Goal: Task Accomplishment & Management: Manage account settings

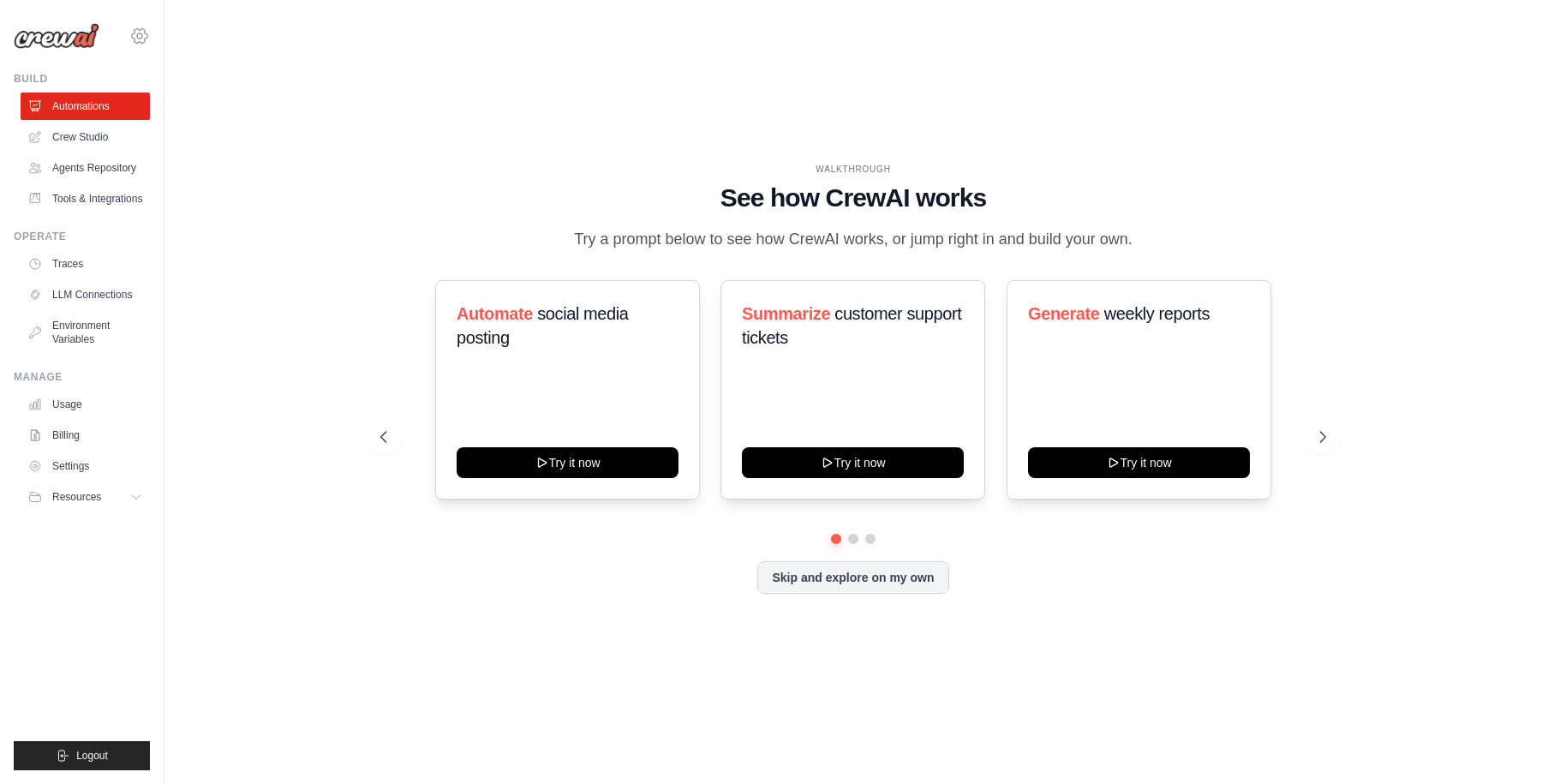
click at [142, 35] on icon at bounding box center [140, 36] width 5 height 5
click at [192, 163] on link "DS-DTS-GDA-Prod" at bounding box center [214, 175] width 163 height 35
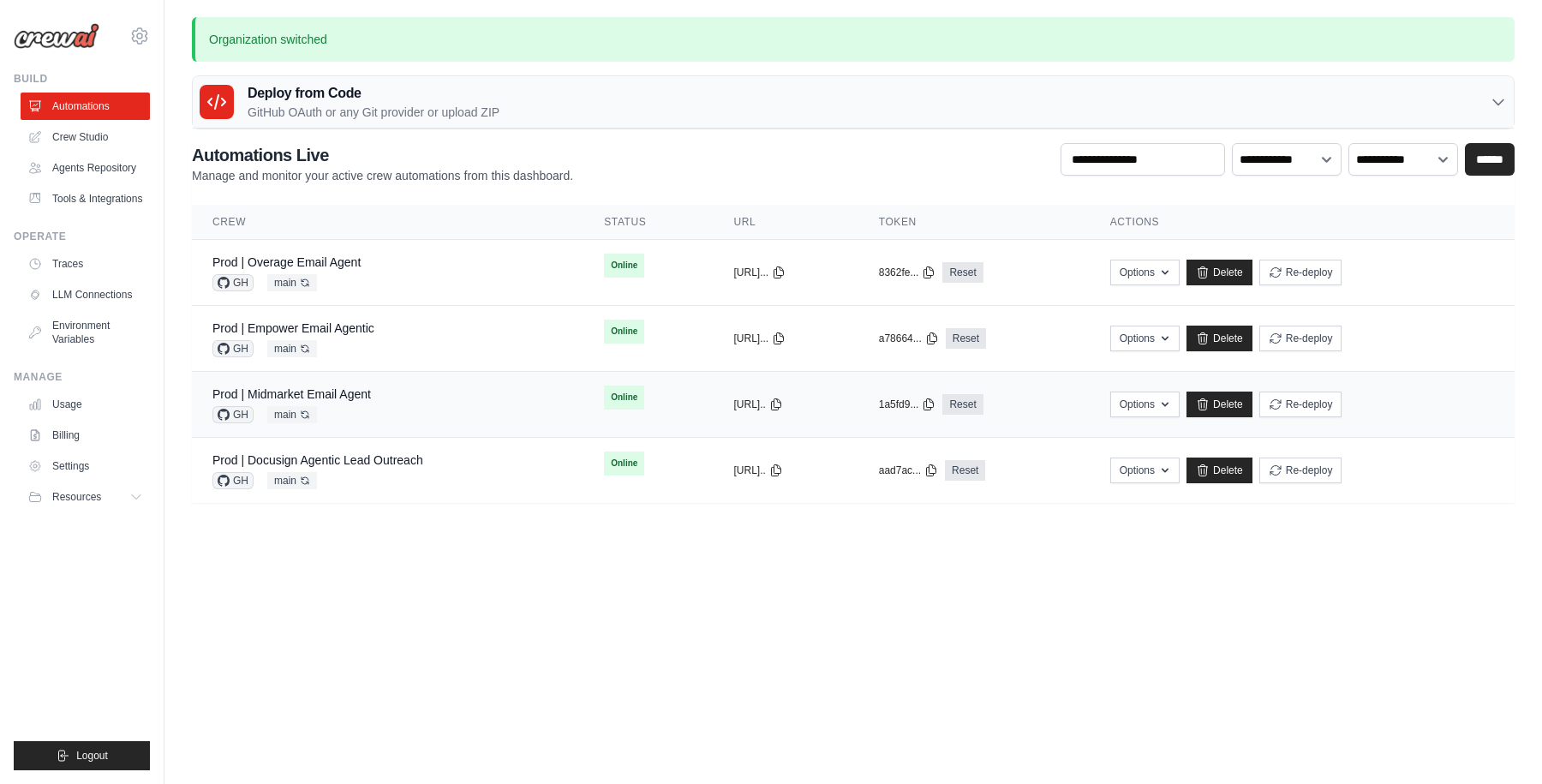
click at [340, 386] on div "Prod | Midmarket Email Agent" at bounding box center [292, 393] width 159 height 17
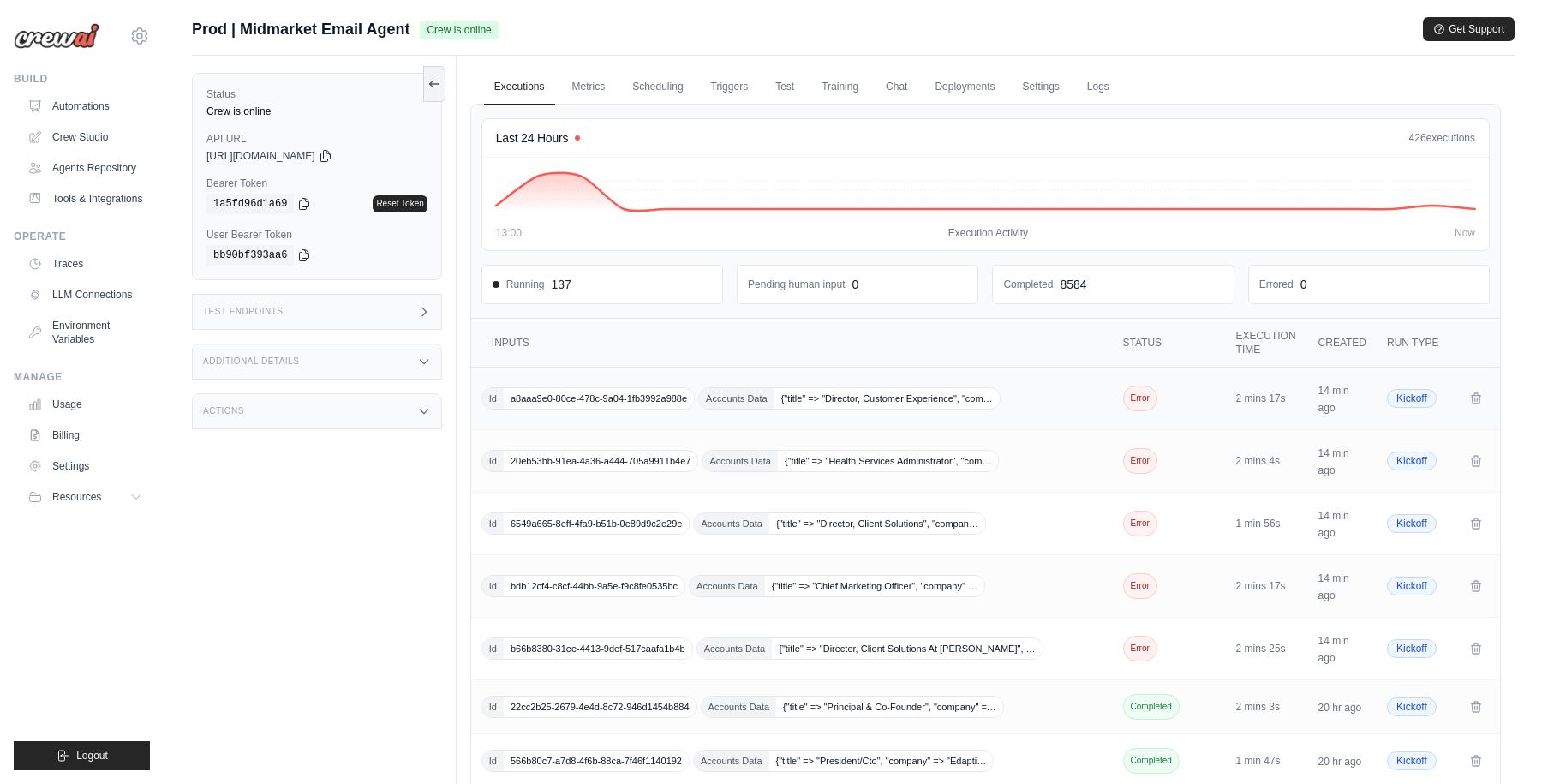
click at [1061, 398] on div "Id a8aaa9e0-80ce-478c-9a04-1fb3992a988e Accounts Data {"title" => "Director, Cu…" at bounding box center [793, 398] width 625 height 22
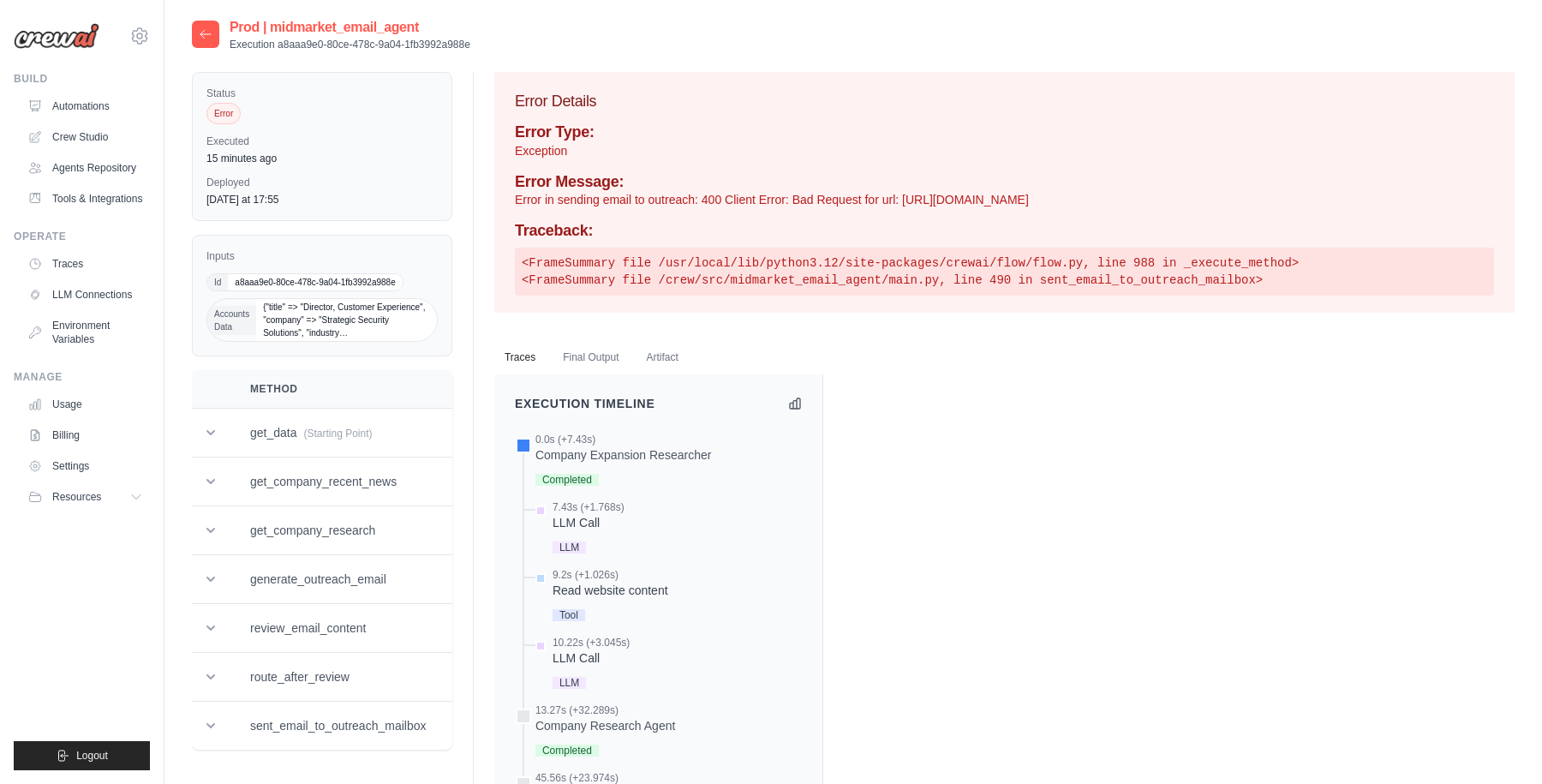
click at [206, 31] on icon at bounding box center [205, 34] width 13 height 13
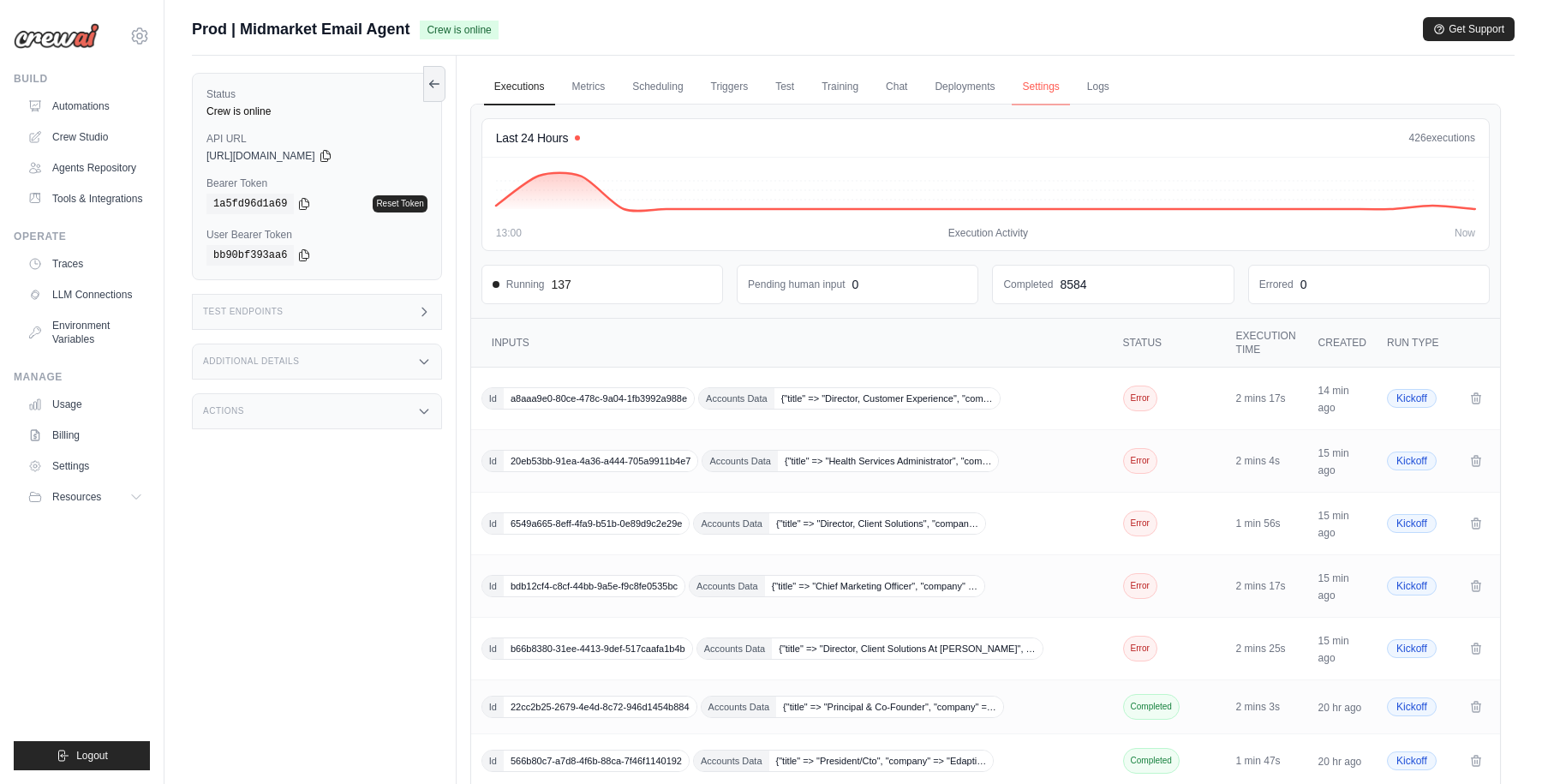
click at [1043, 83] on link "Settings" at bounding box center [1040, 87] width 58 height 36
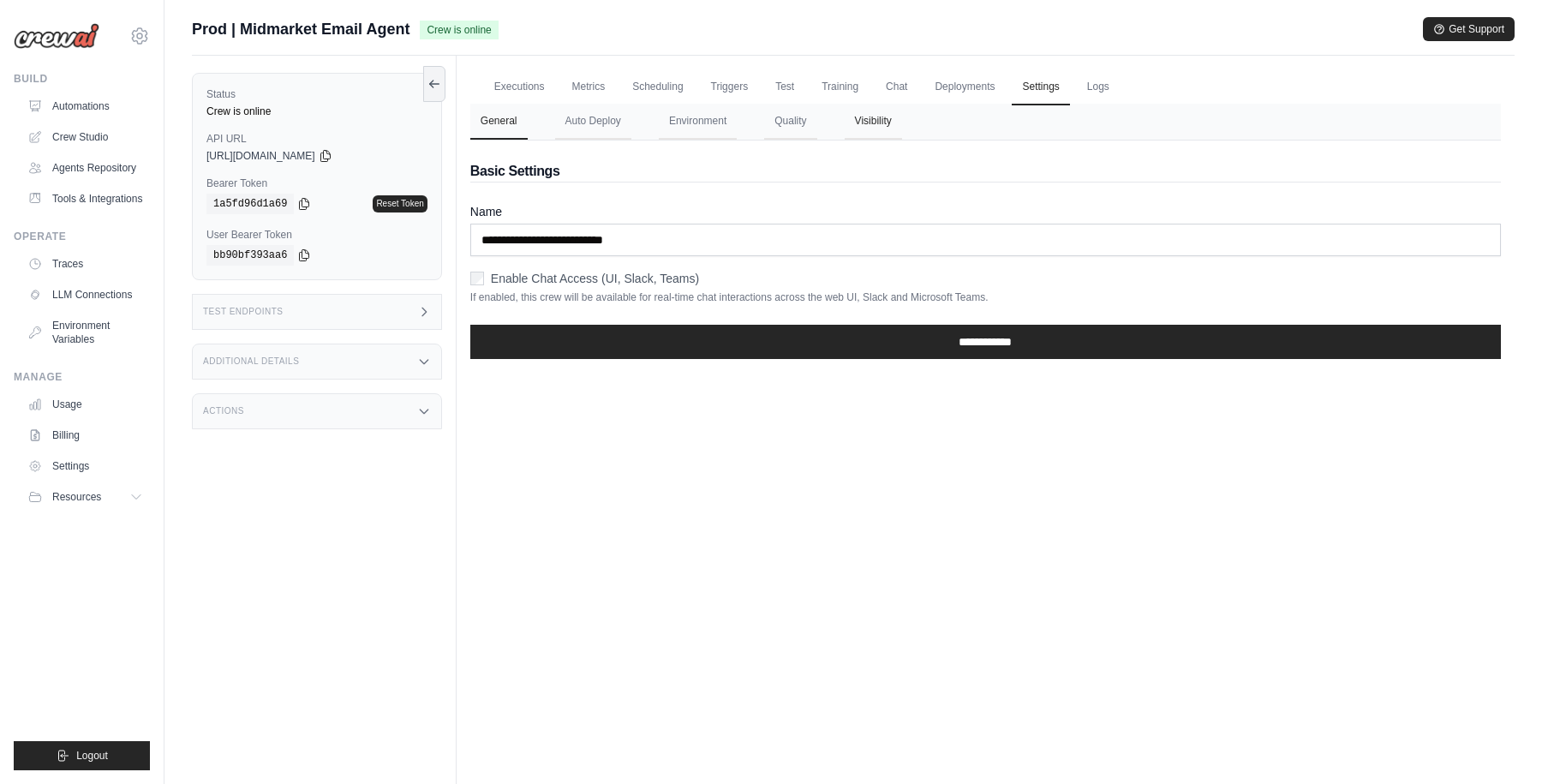
click at [863, 123] on button "Visibility" at bounding box center [873, 121] width 58 height 36
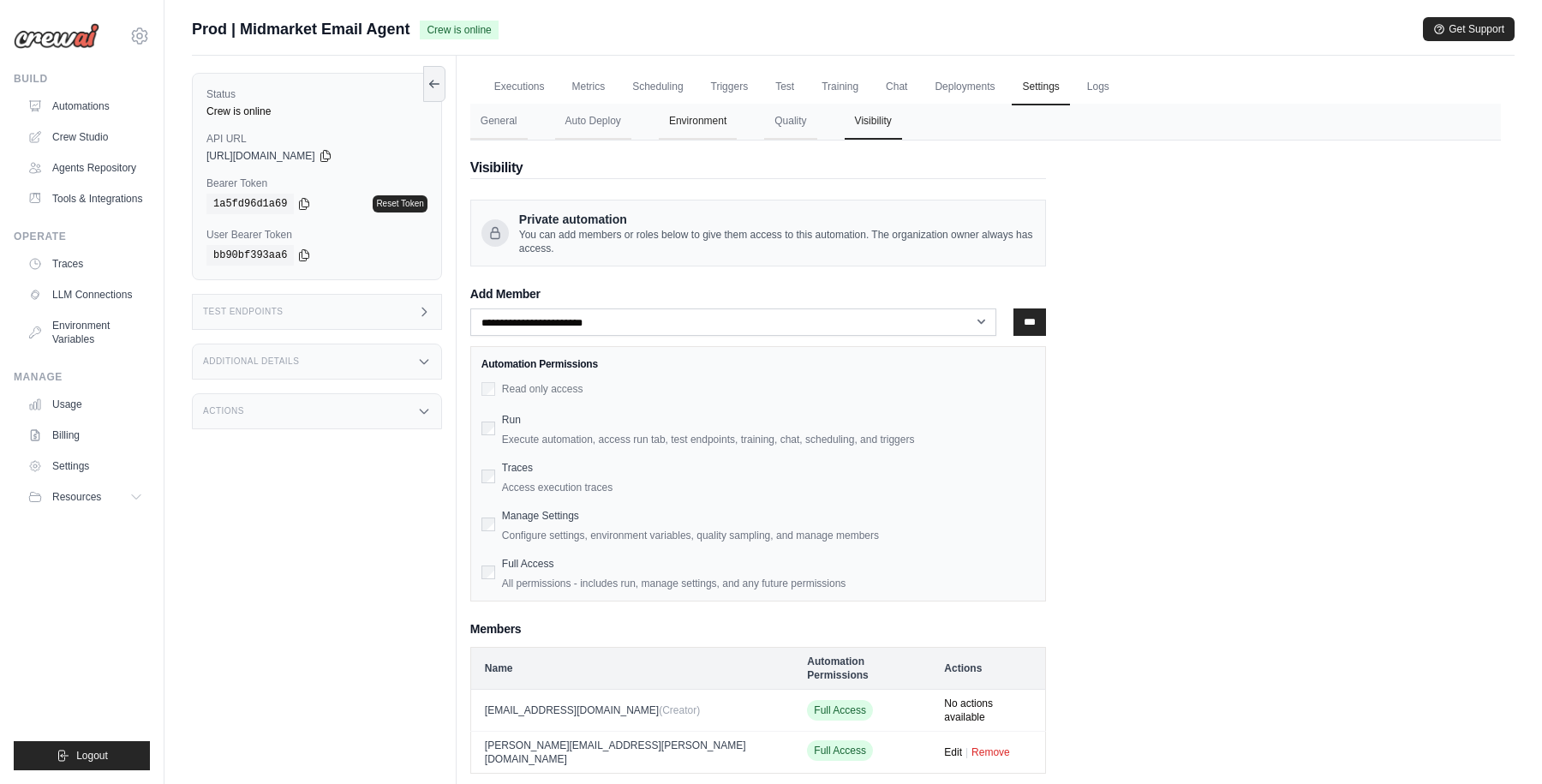
click at [706, 119] on button "Environment" at bounding box center [697, 121] width 78 height 36
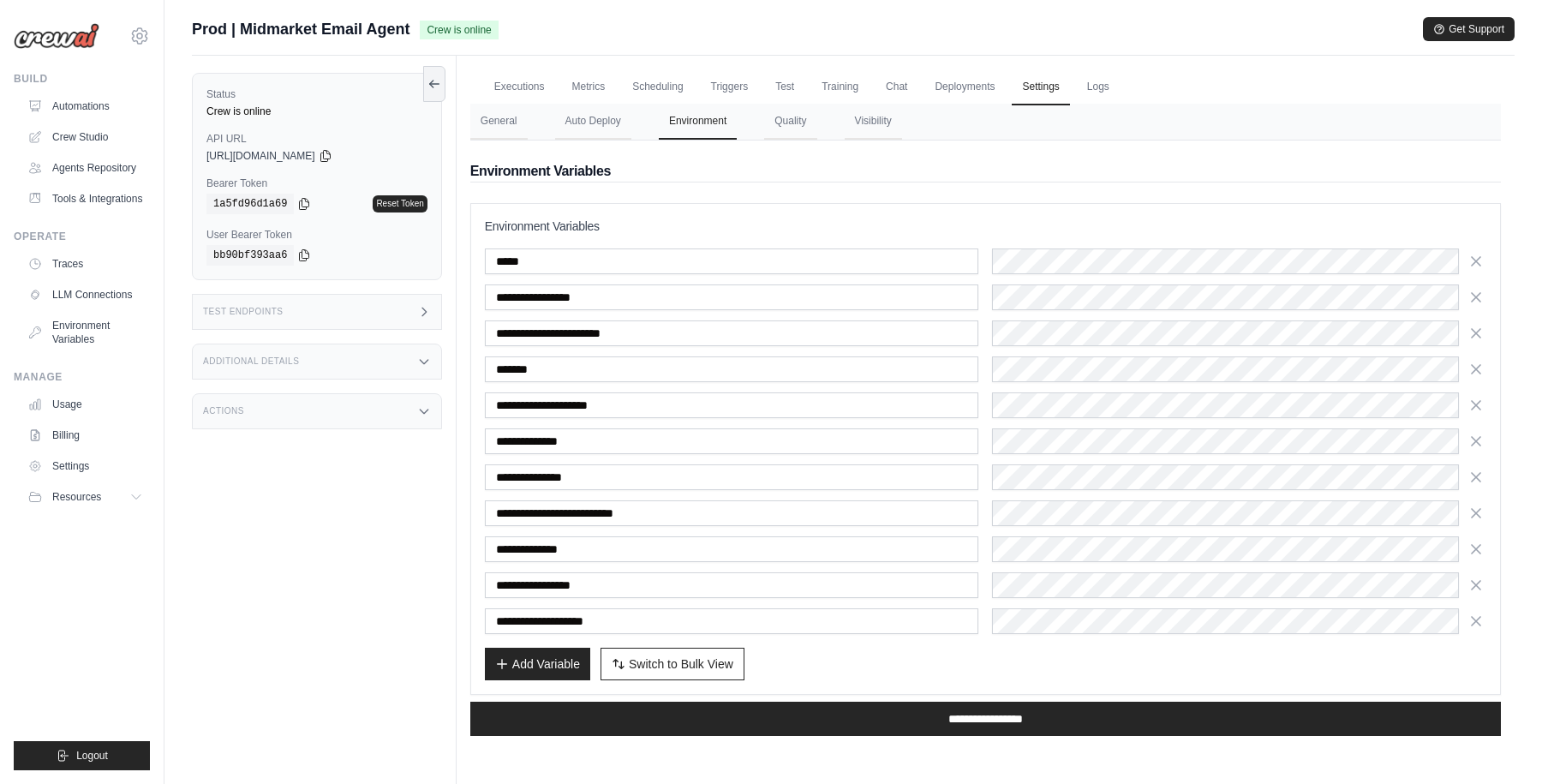
click at [988, 661] on div "Add Variable Switch to Bulk View Switch to Table View" at bounding box center [985, 664] width 1001 height 33
click at [702, 667] on span "Switch to Bulk View" at bounding box center [681, 663] width 105 height 17
type textarea "**********"
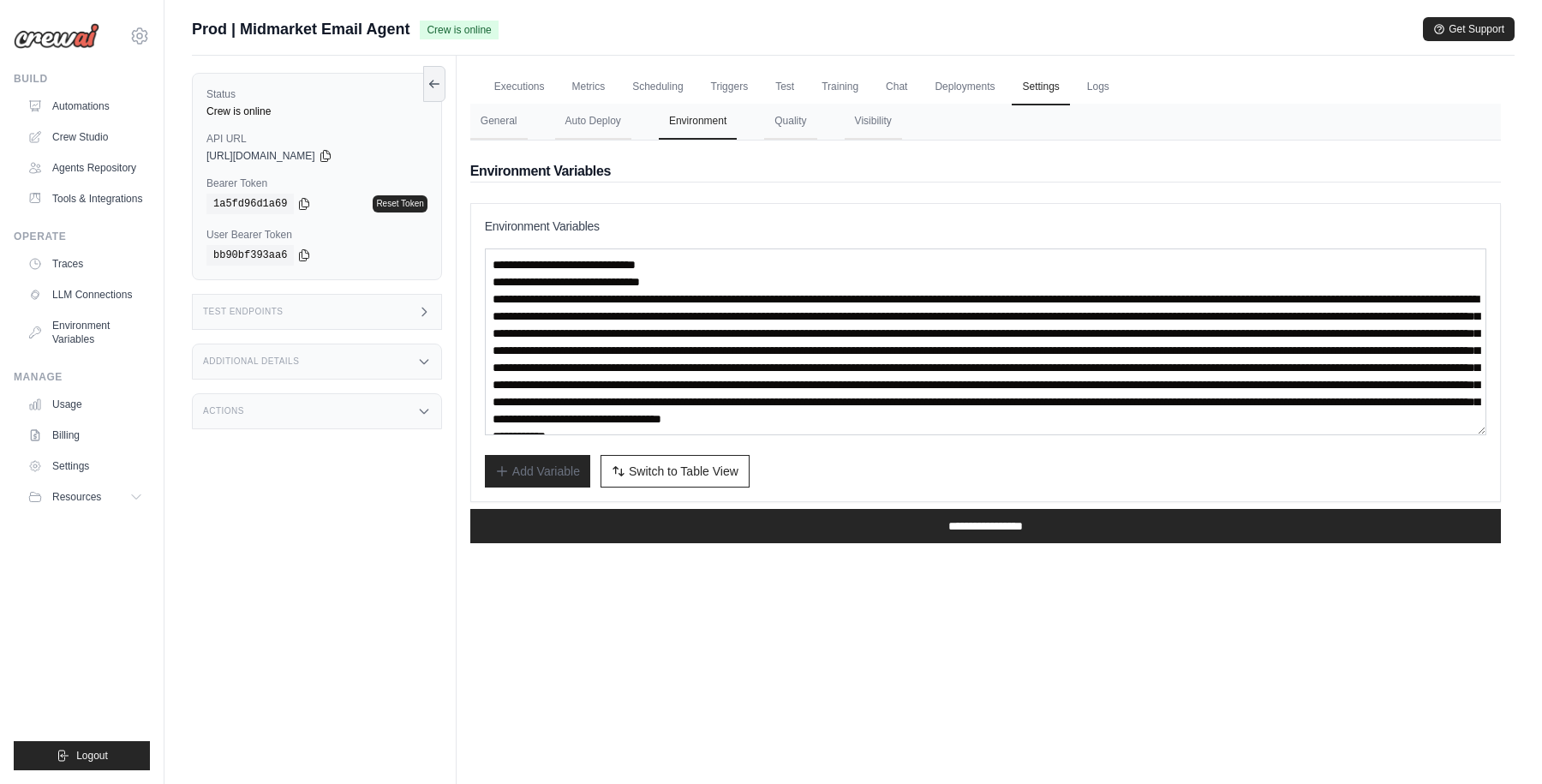
scroll to position [222, 0]
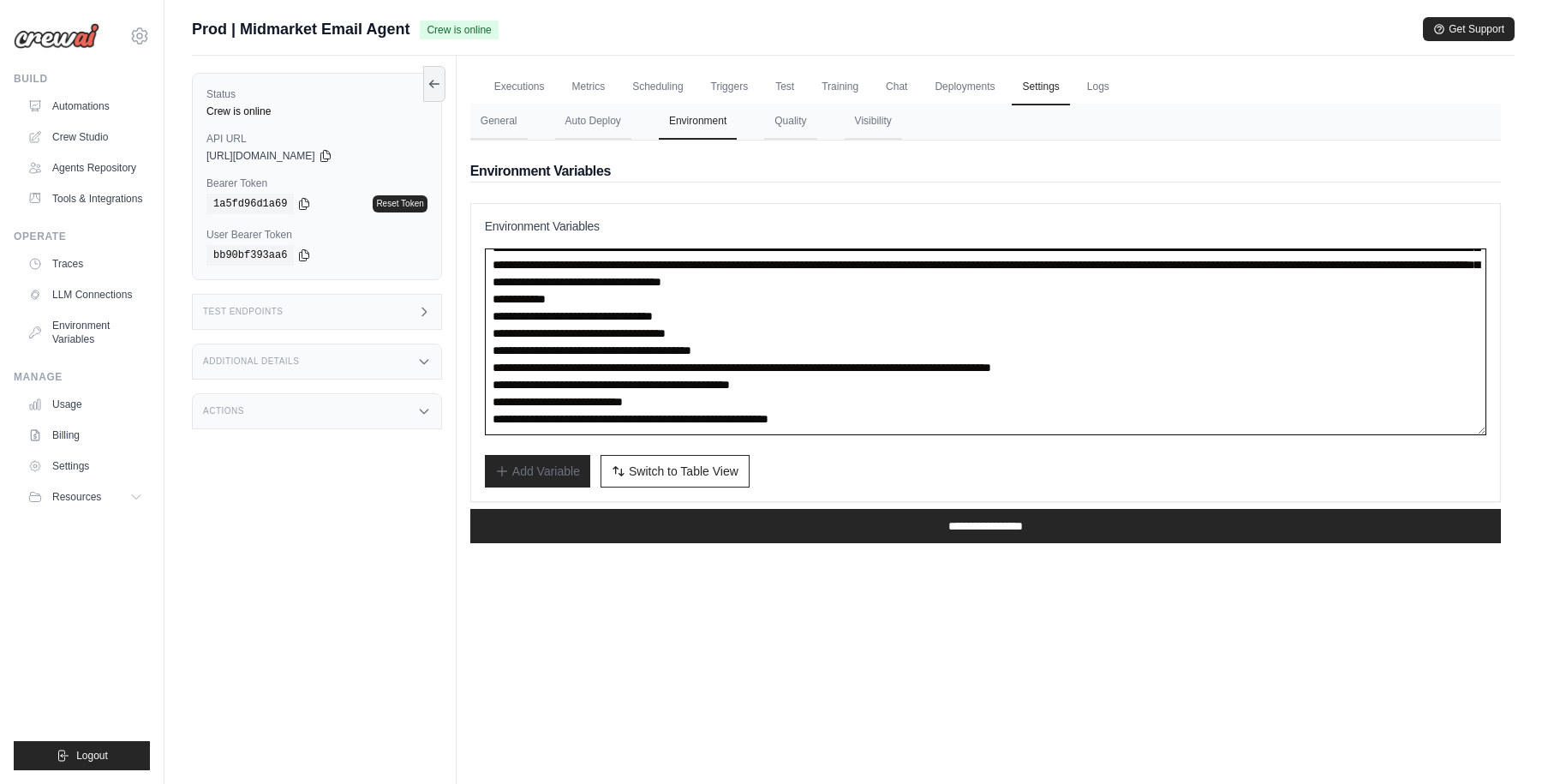
click at [717, 420] on textarea at bounding box center [985, 341] width 1001 height 187
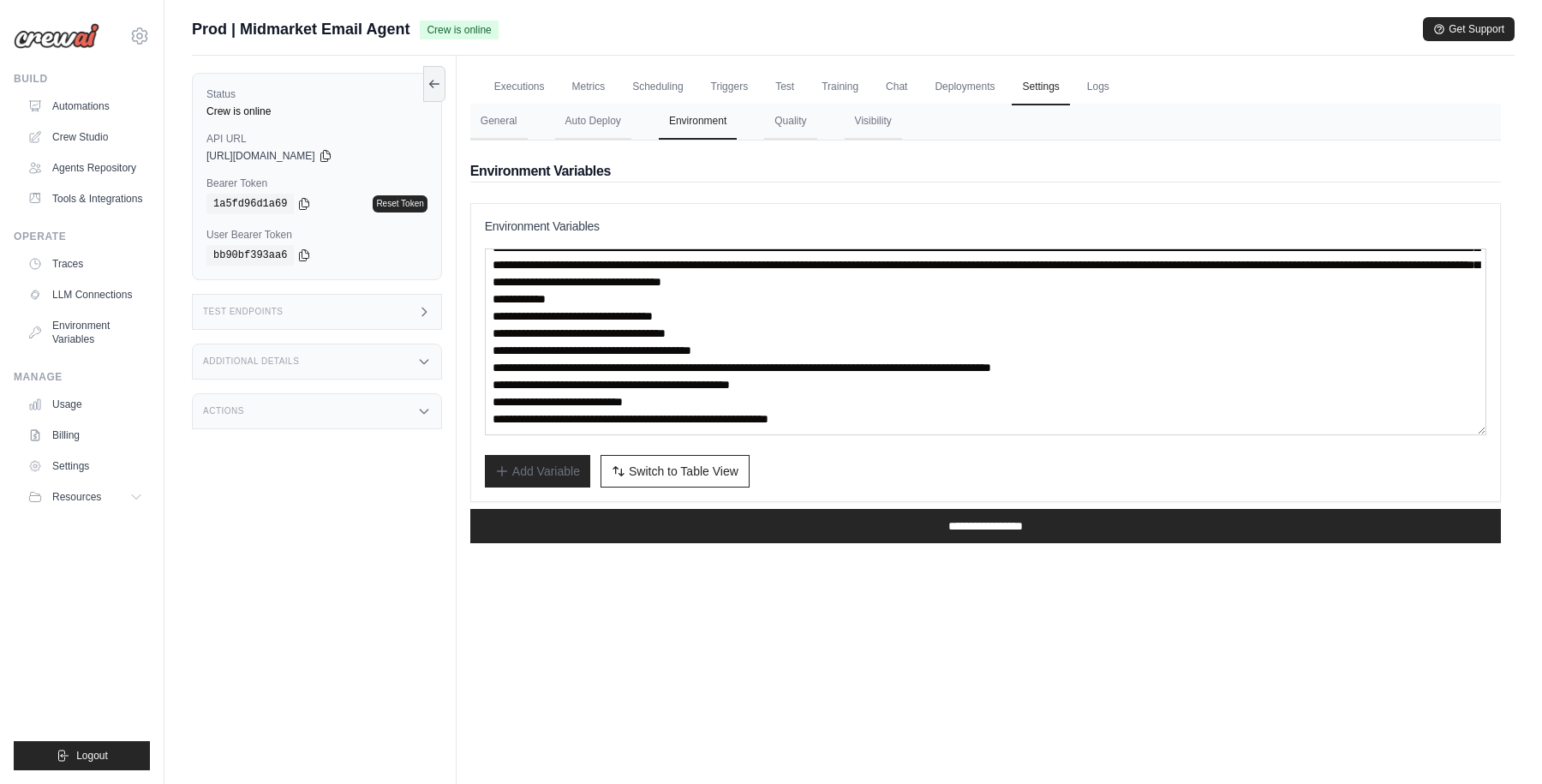
click at [831, 459] on div "Add Variable Switch to Bulk View Switch to Table View" at bounding box center [985, 470] width 1001 height 33
click at [672, 459] on button "Switch to Bulk View Switch to Table View" at bounding box center [675, 470] width 149 height 33
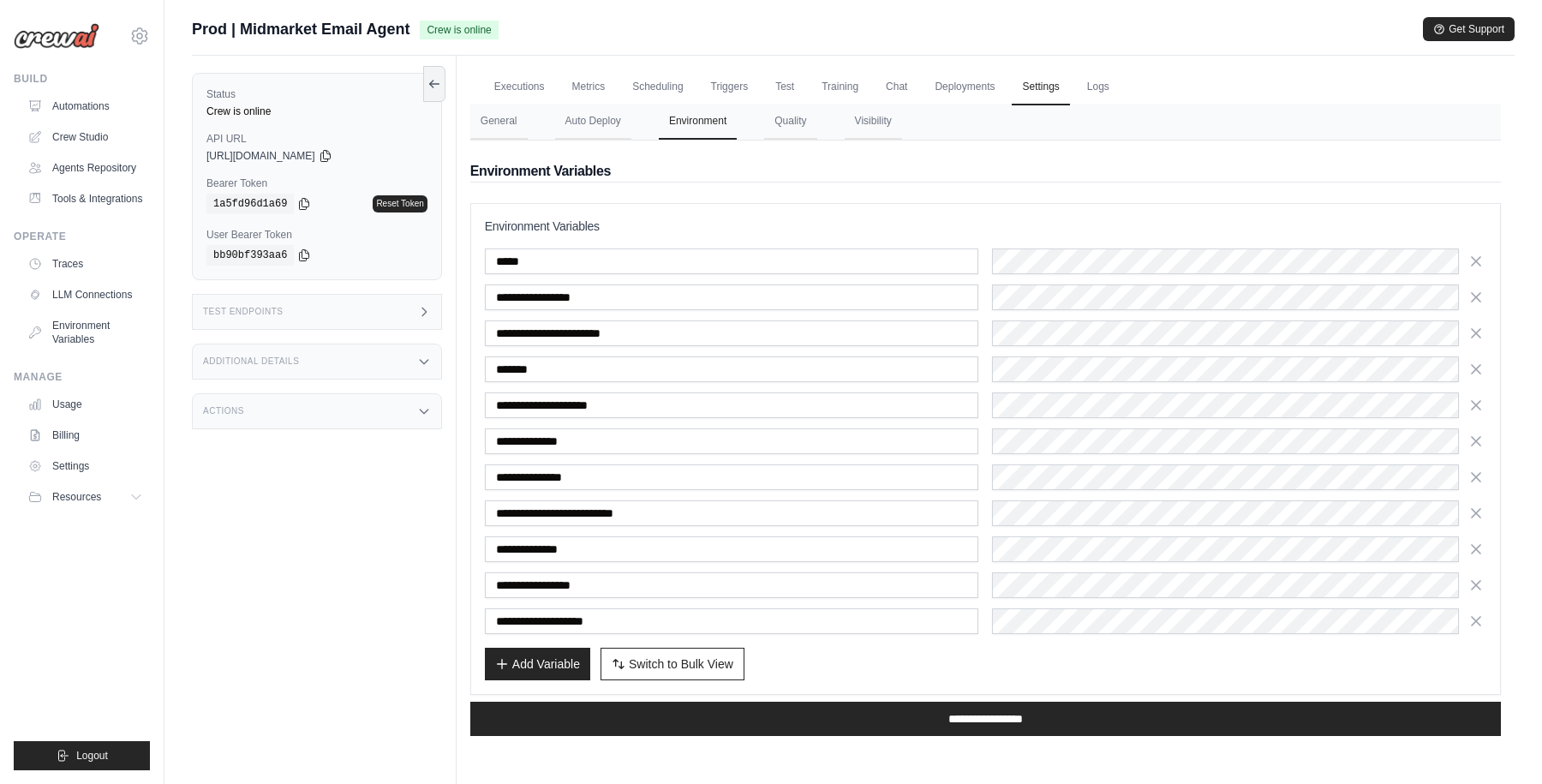
click at [939, 657] on div "Add Variable Switch to Bulk View Switch to Table View" at bounding box center [985, 664] width 1001 height 33
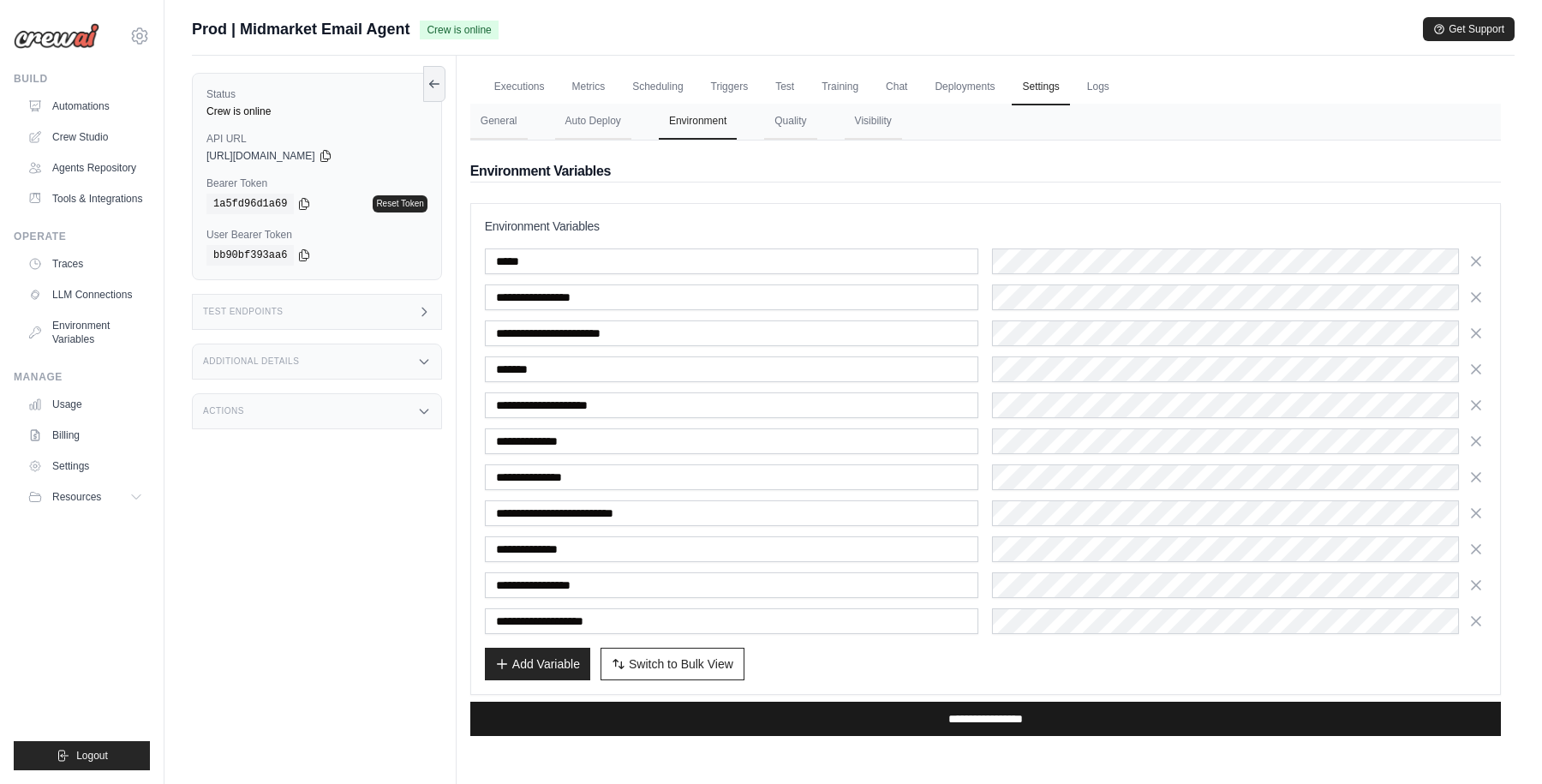
click at [972, 717] on input "**********" at bounding box center [985, 718] width 1031 height 35
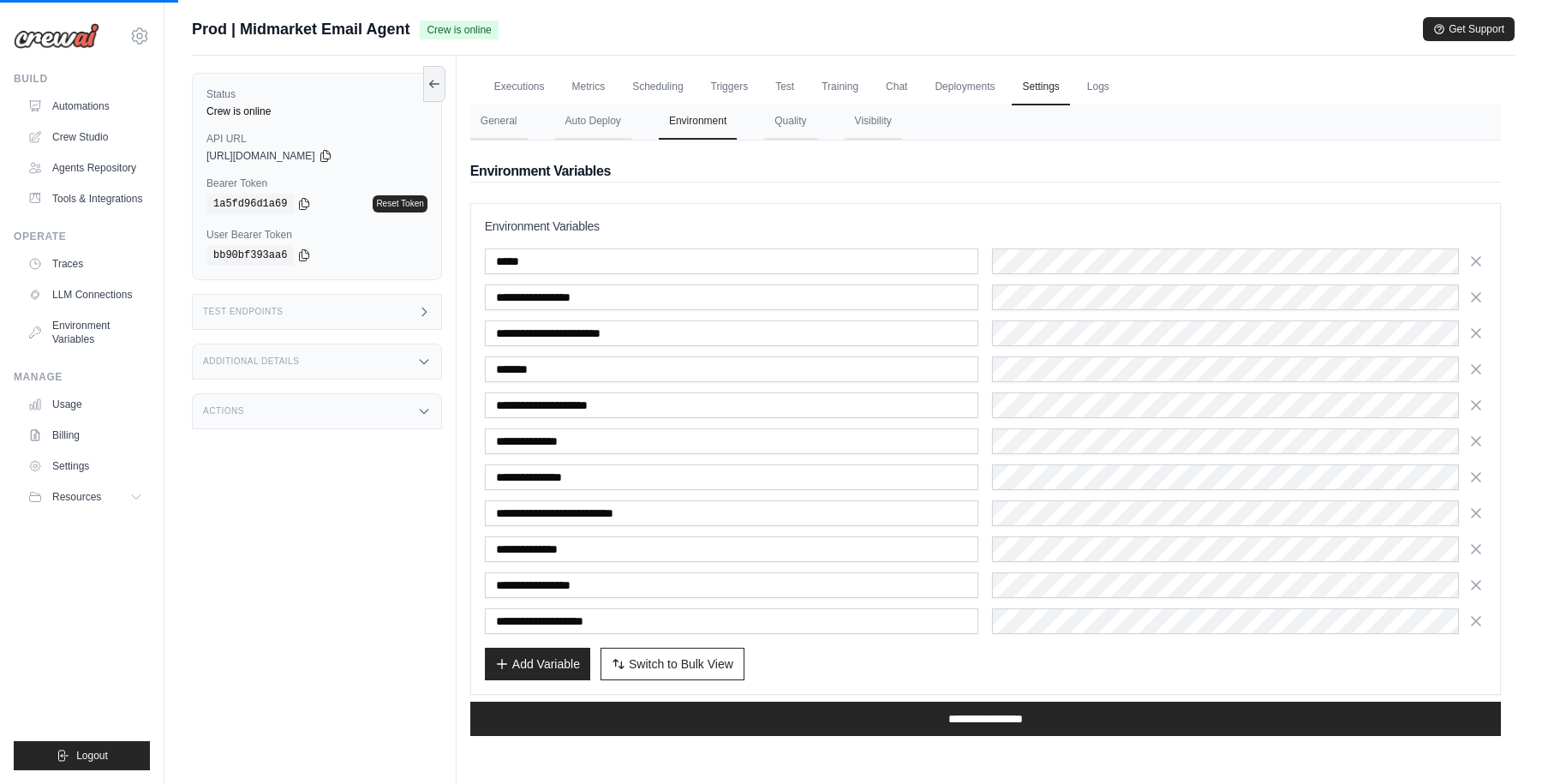
click at [1024, 20] on div "Prod | Midmarket Email Agent Crew is online Get Support" at bounding box center [853, 28] width 1323 height 24
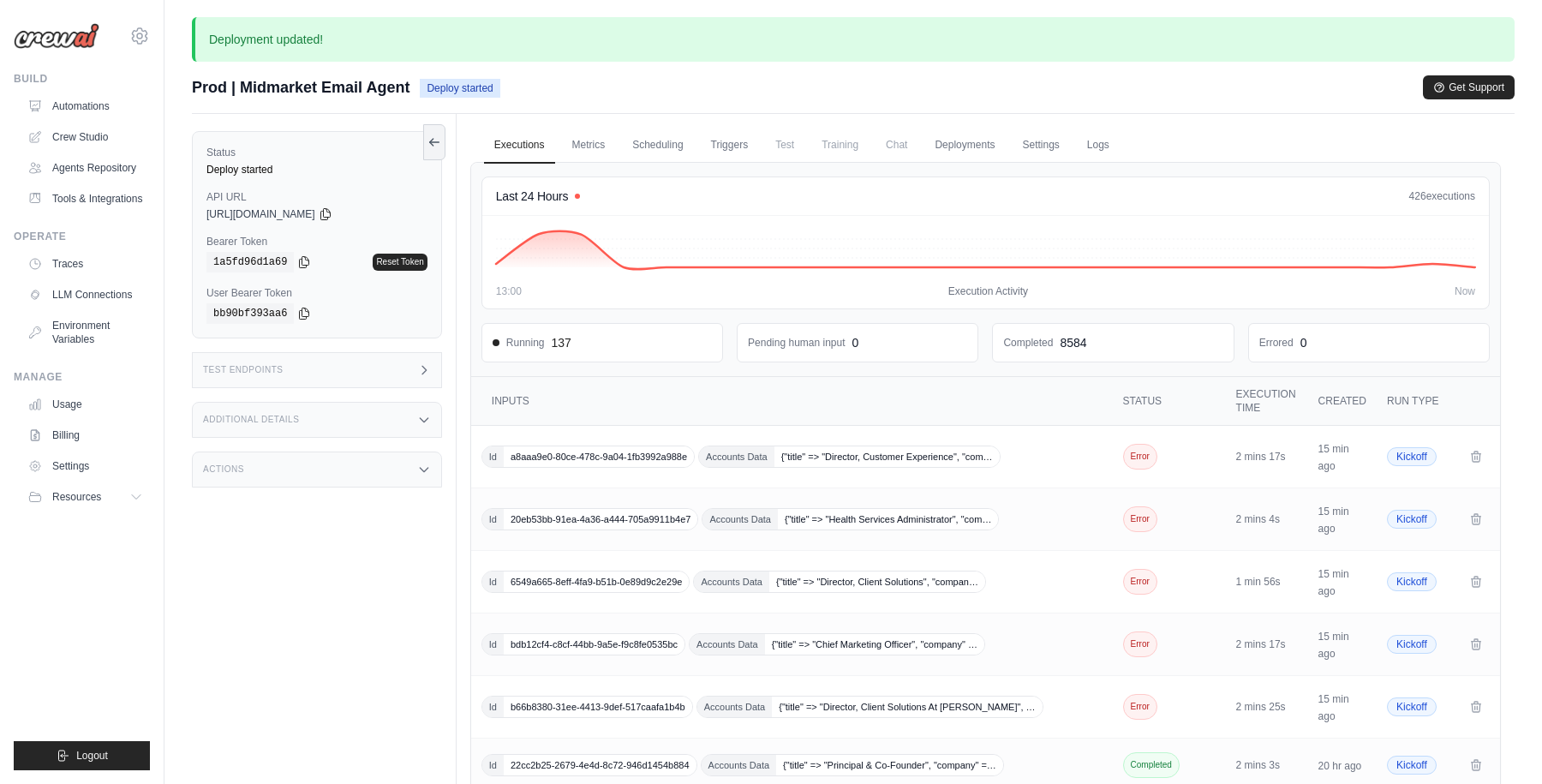
click at [315, 639] on div "Status Deploy started API URL copied https://midmarket-email-agent-0bcea3b1-b64…" at bounding box center [324, 506] width 265 height 784
click at [96, 102] on link "Automations" at bounding box center [87, 105] width 129 height 27
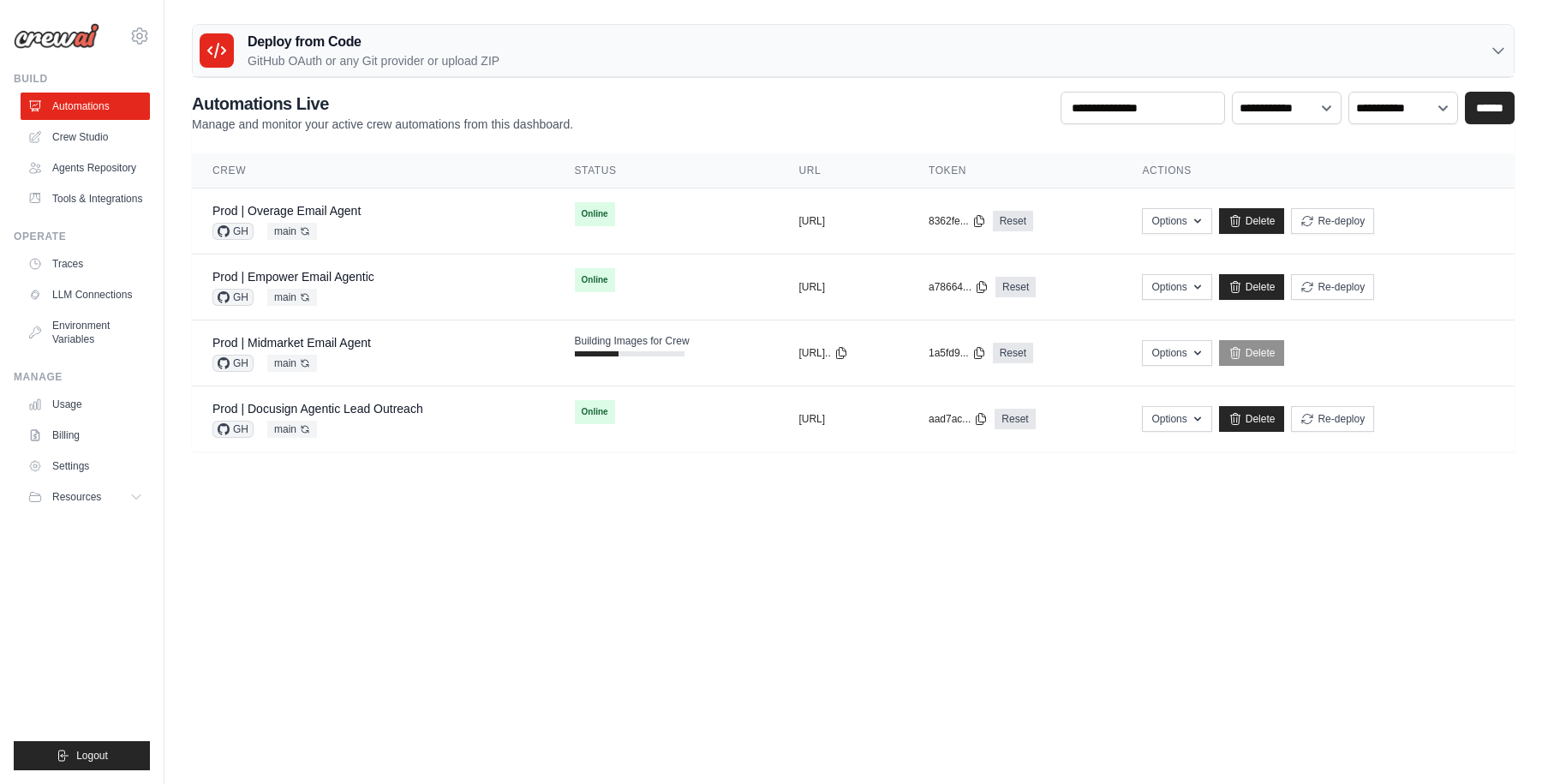
click at [554, 19] on main "Deploy from Code GitHub OAuth or any Git provider or upload ZIP GitHub OAuth An…" at bounding box center [853, 245] width 1377 height 489
click at [352, 607] on body "praful.mistry@docusign.com Your organization Docusign DS-DTS-GDA-Prod Resources" at bounding box center [771, 392] width 1542 height 784
click at [84, 105] on link "Automations" at bounding box center [87, 105] width 129 height 27
click at [731, 116] on div "**********" at bounding box center [853, 112] width 1323 height 41
click at [98, 102] on link "Automations" at bounding box center [87, 105] width 129 height 27
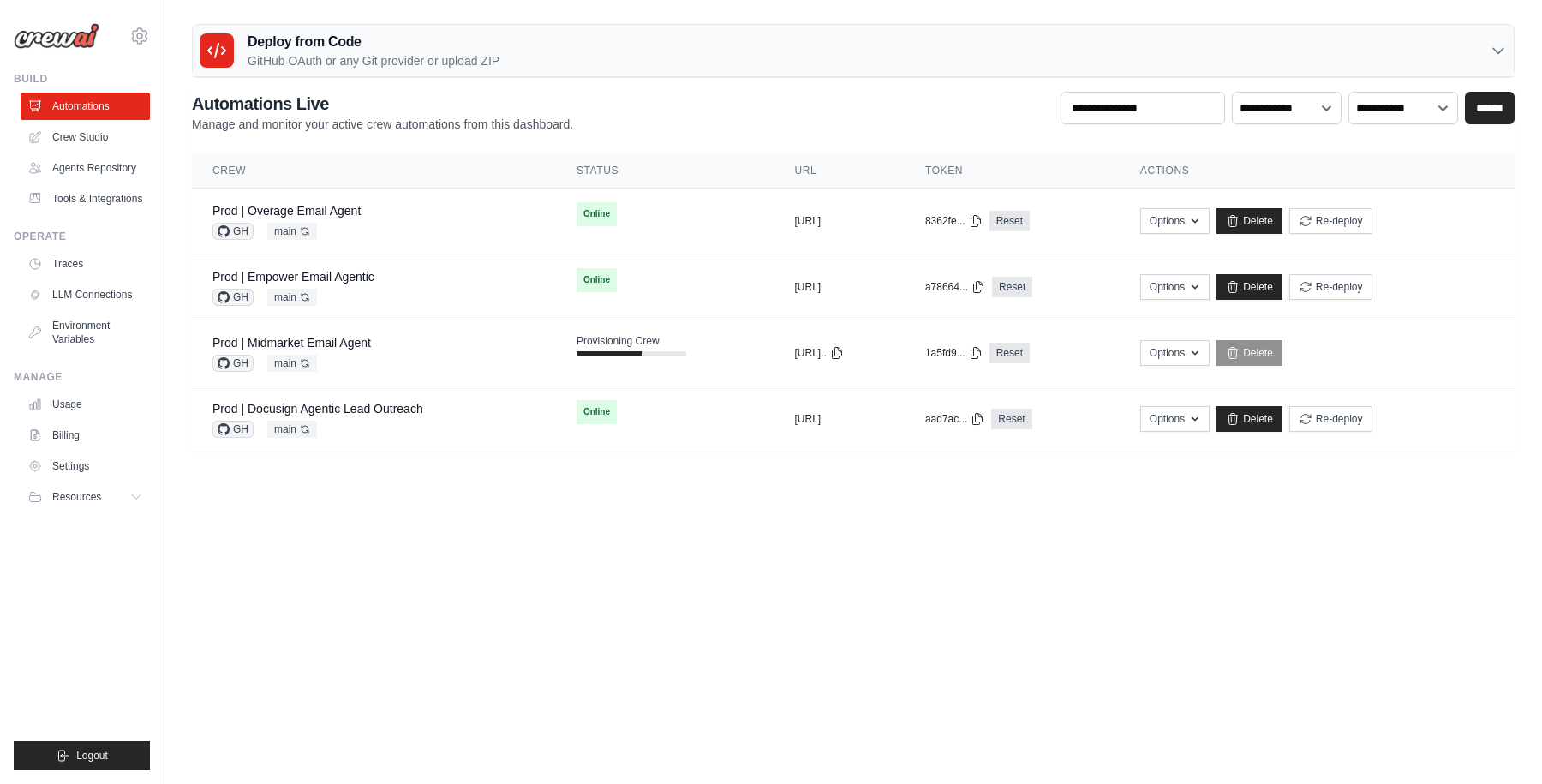
click at [916, 9] on main "Deploy from Code GitHub OAuth or any Git provider or upload ZIP GitHub OAuth An…" at bounding box center [853, 245] width 1377 height 489
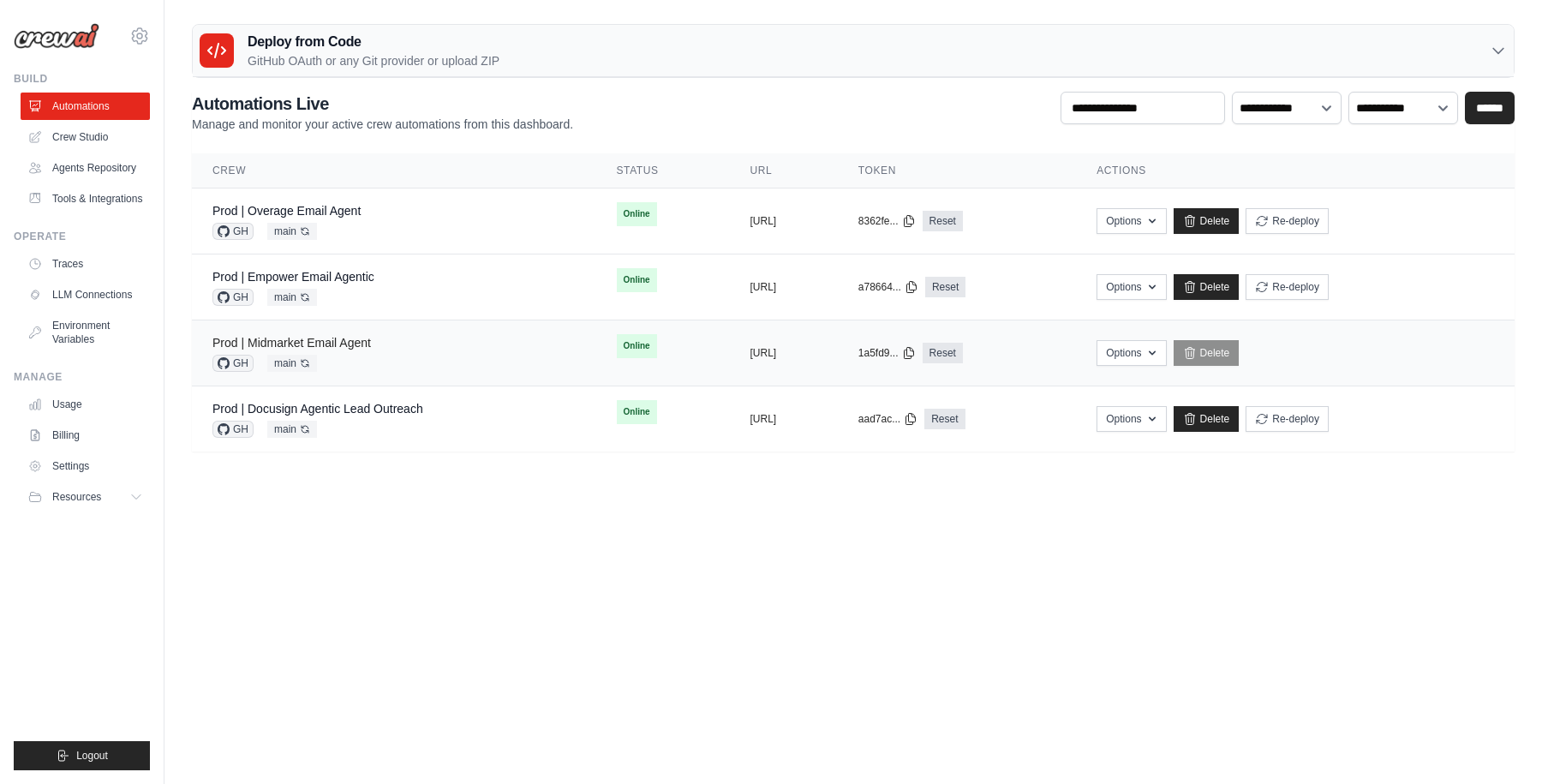
click at [328, 338] on link "Prod | Midmarket Email Agent" at bounding box center [292, 342] width 159 height 13
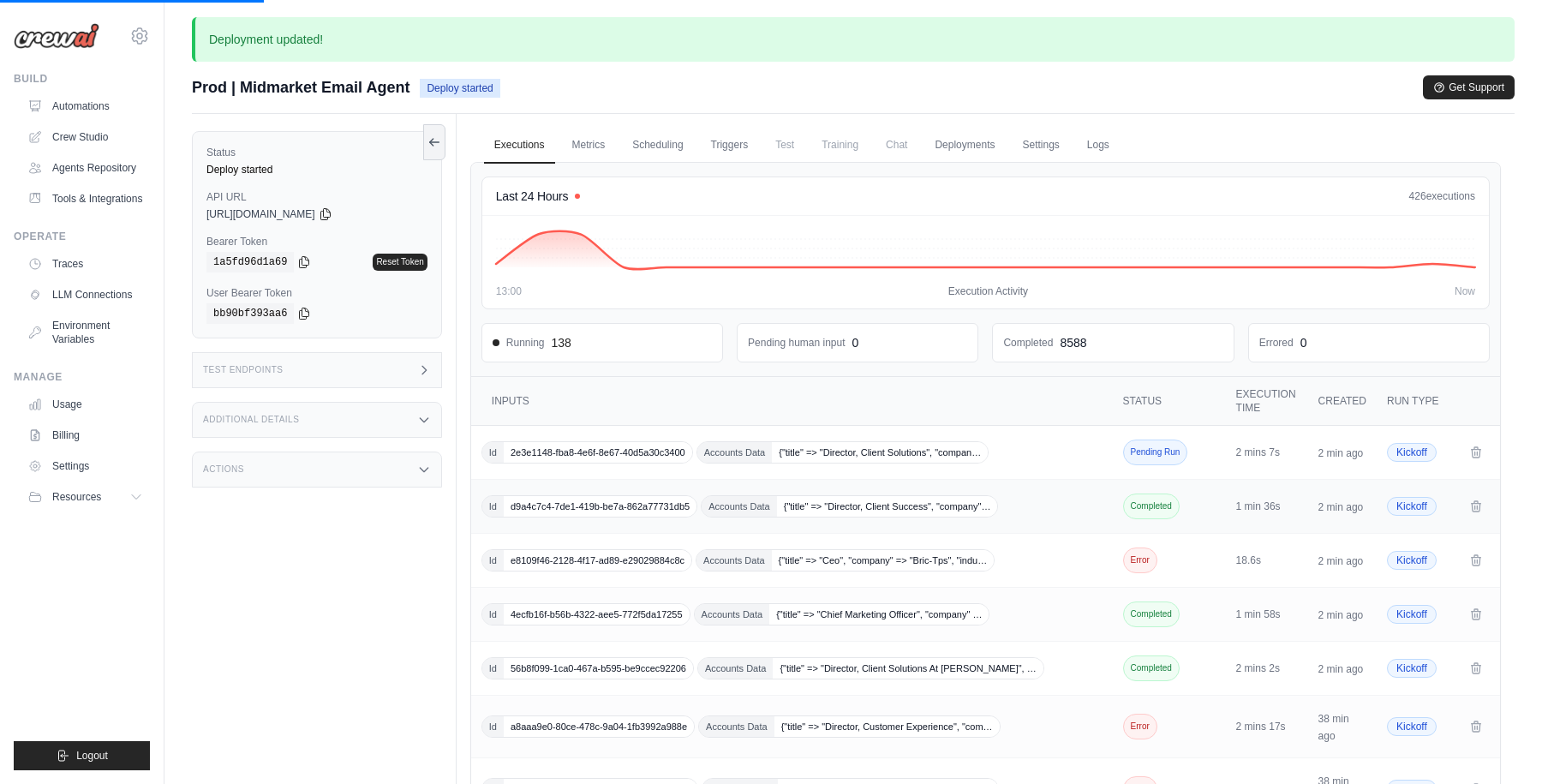
click at [1055, 499] on div "Id d9a4c7c4-7de1-419b-be7a-862a77731db5 Accounts Data {"title" => "Director, Cl…" at bounding box center [793, 506] width 625 height 22
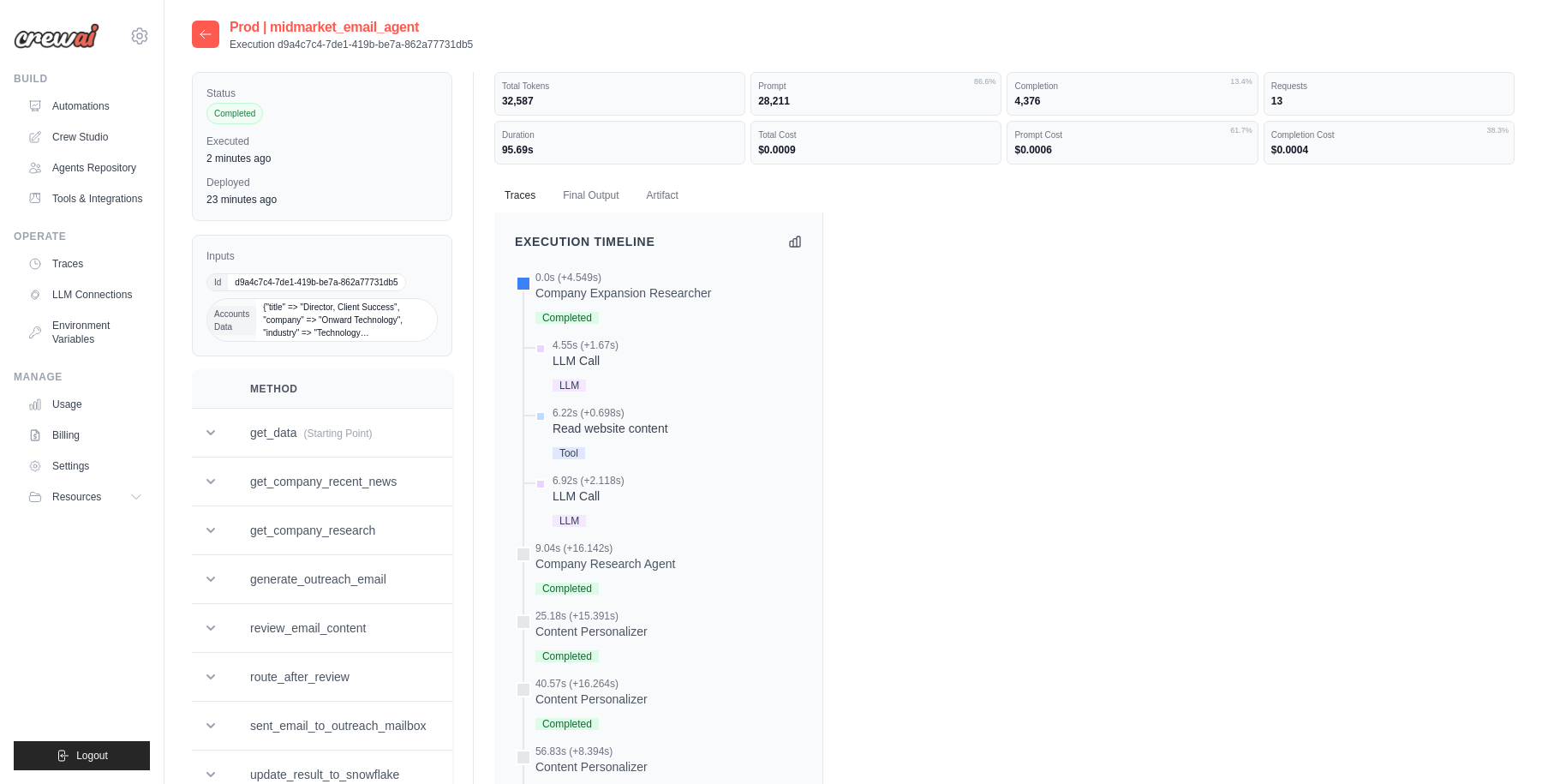
click at [205, 31] on icon at bounding box center [205, 34] width 13 height 13
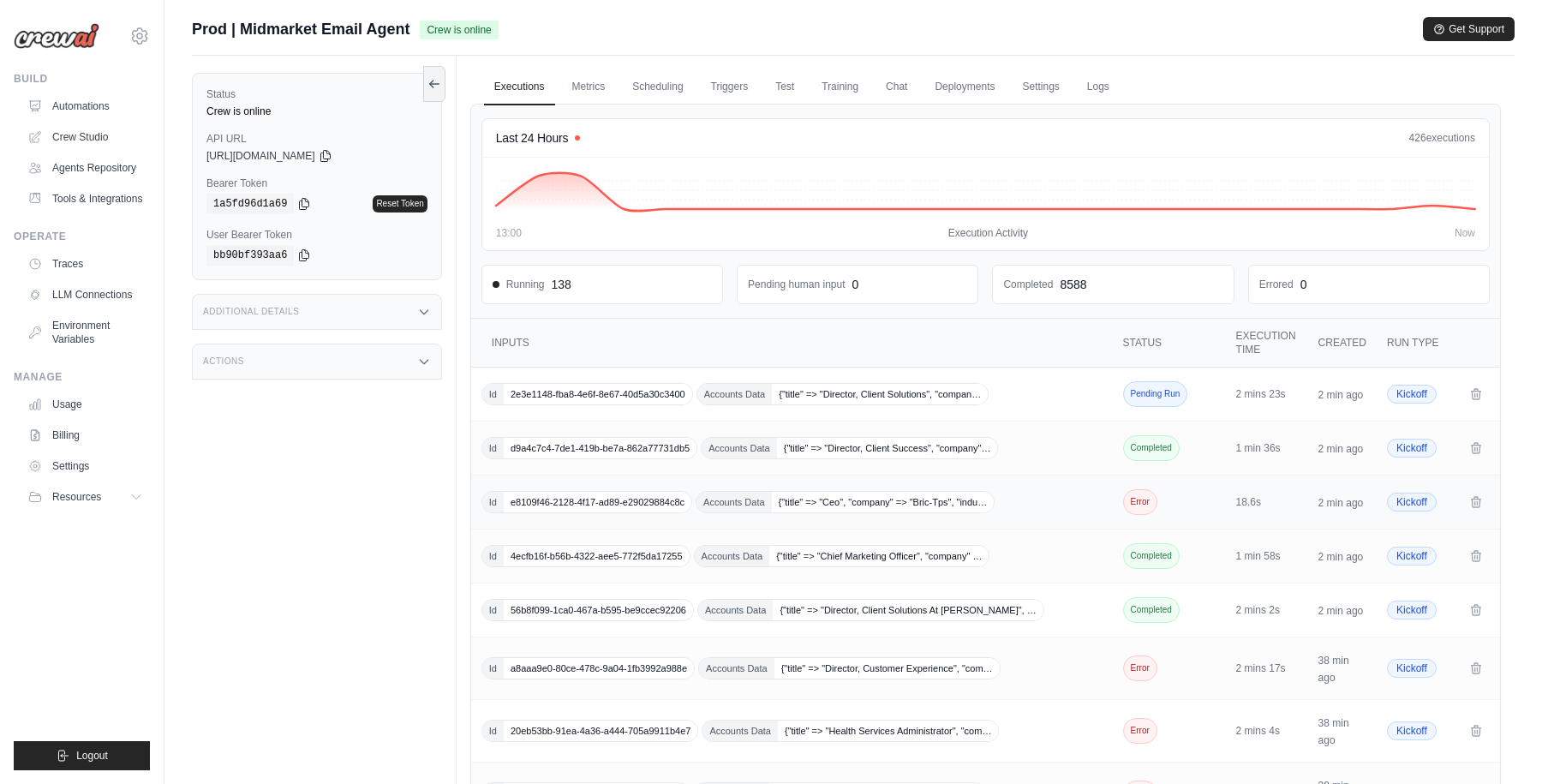
click at [1040, 498] on div "Id e8109f46-2128-4f17-ad89-e29029884c8c Accounts Data {"title" => "Ceo", "compa…" at bounding box center [793, 501] width 625 height 22
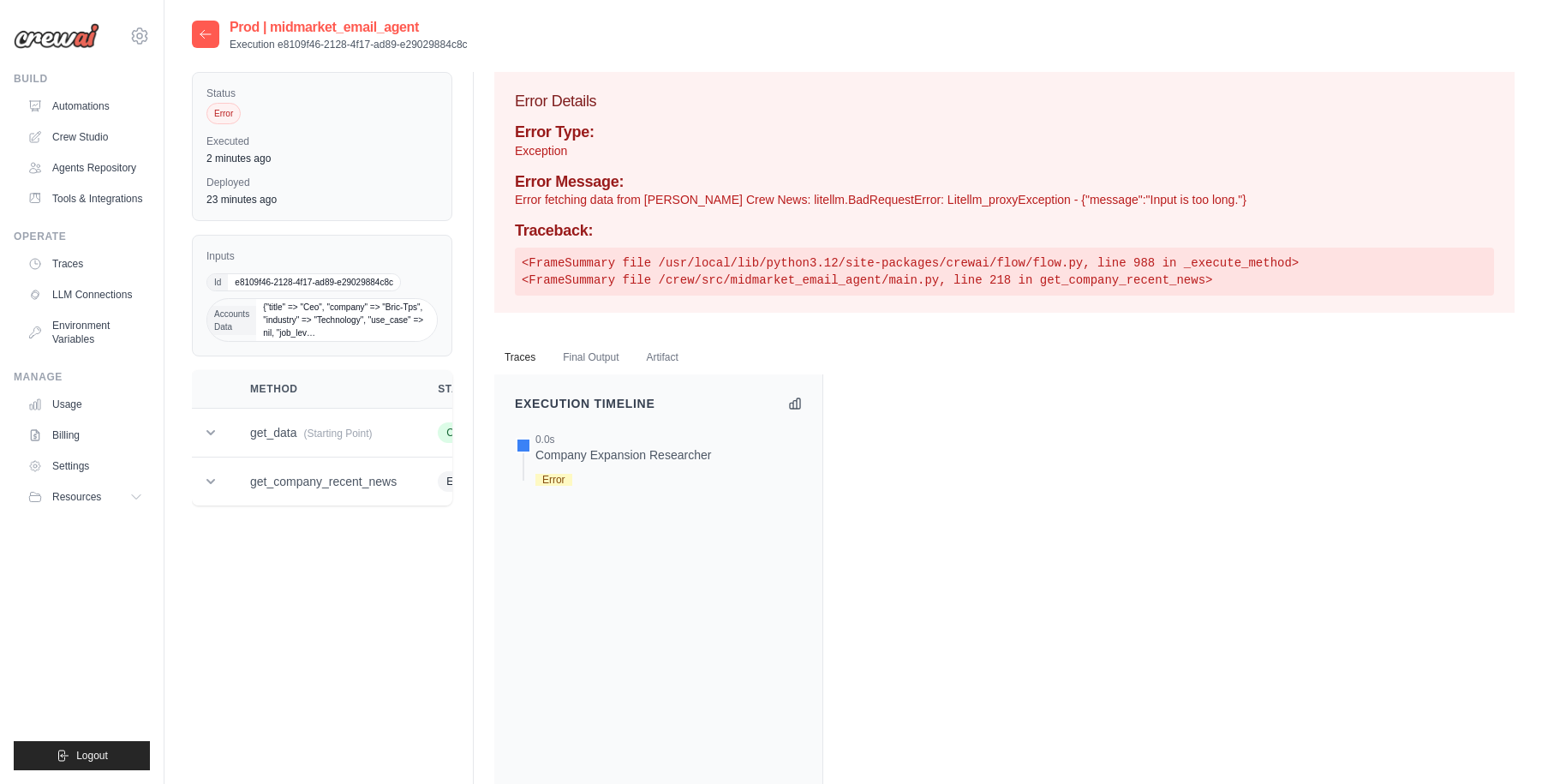
click at [206, 30] on icon at bounding box center [205, 34] width 13 height 13
